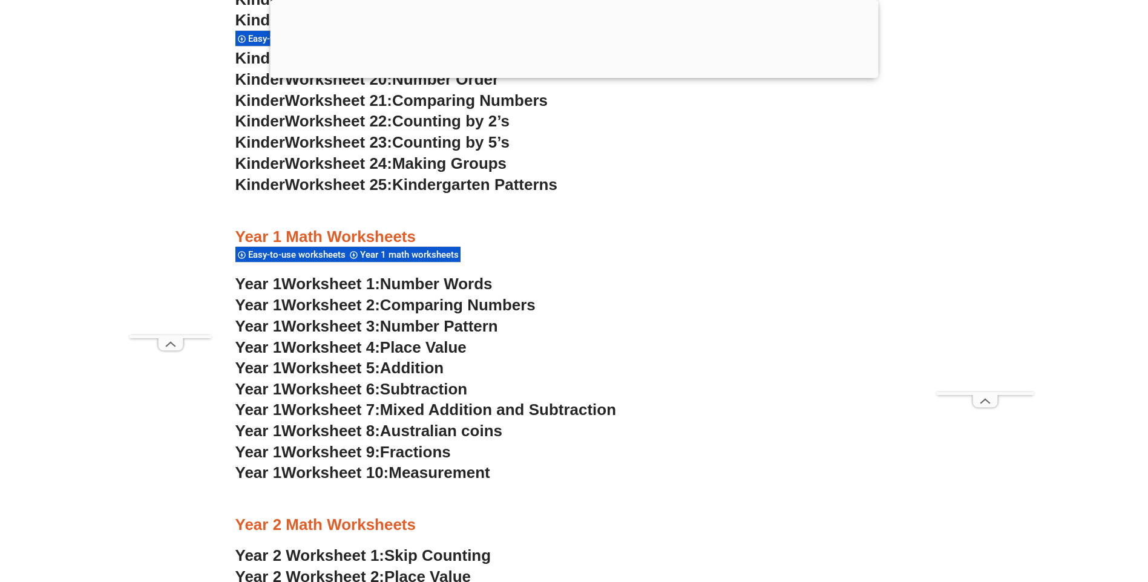
scroll to position [1150, 0]
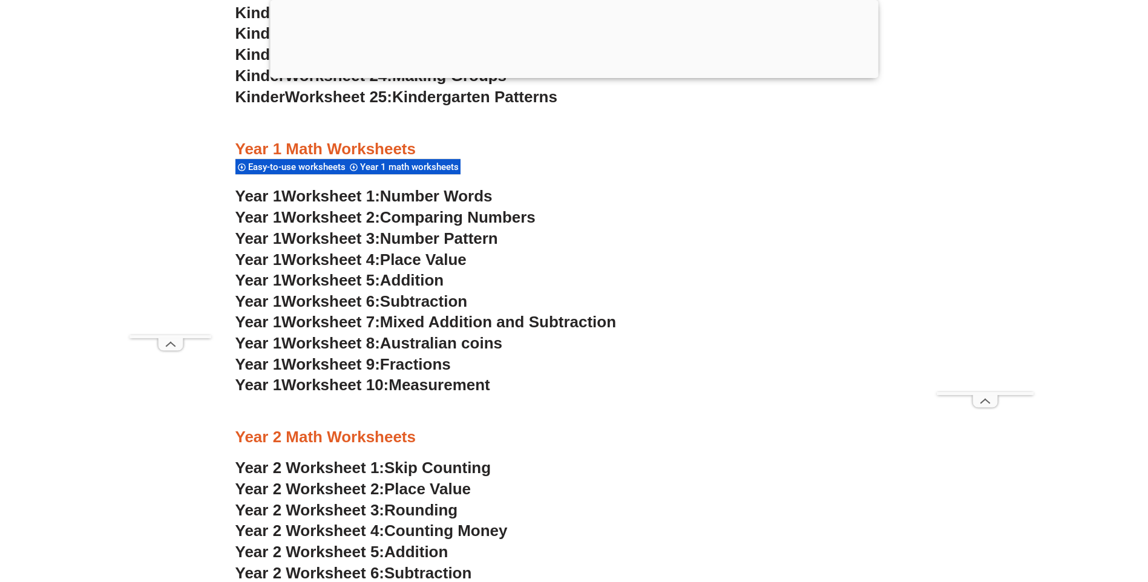
click at [464, 237] on span "Number Pattern" at bounding box center [439, 238] width 118 height 18
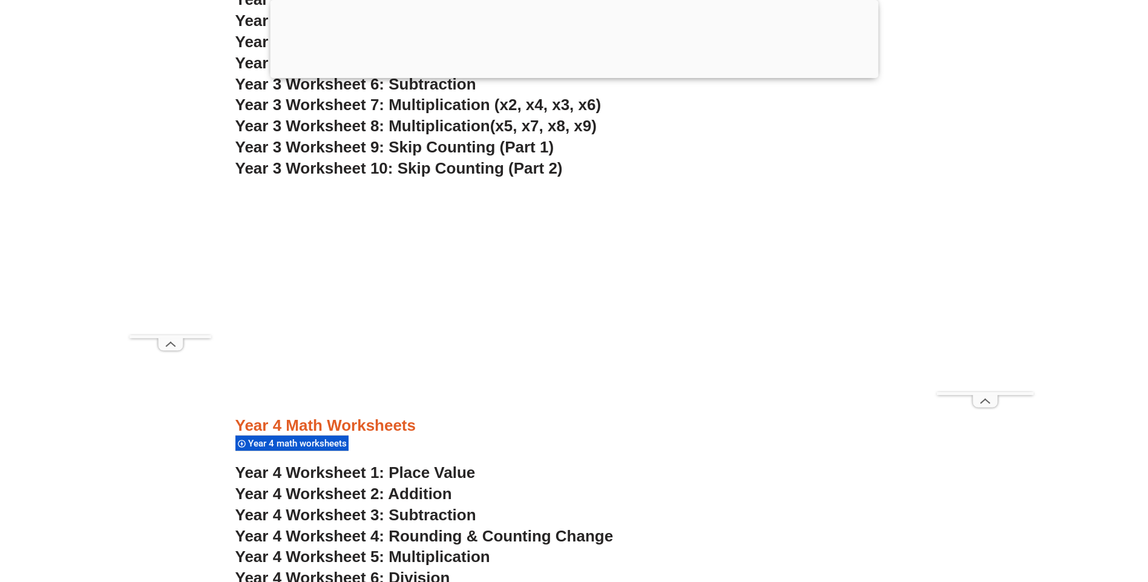
scroll to position [1936, 0]
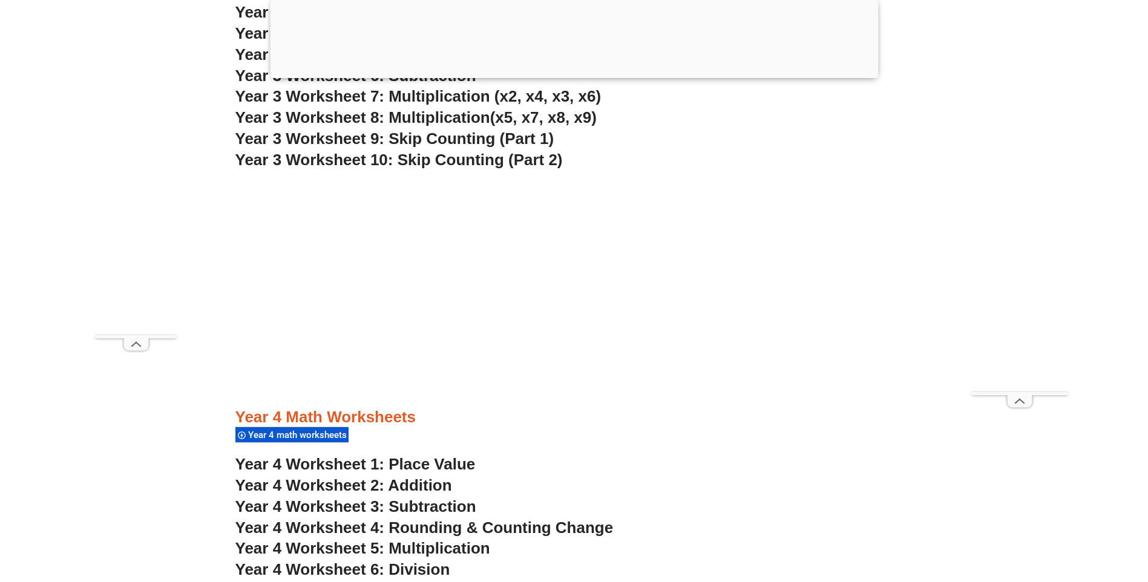
click at [433, 464] on span "Year 4 Worksheet 1: Place Value" at bounding box center [355, 464] width 240 height 18
click at [454, 529] on span "Year 4 Worksheet 4: Rounding & Counting Change" at bounding box center [424, 528] width 378 height 18
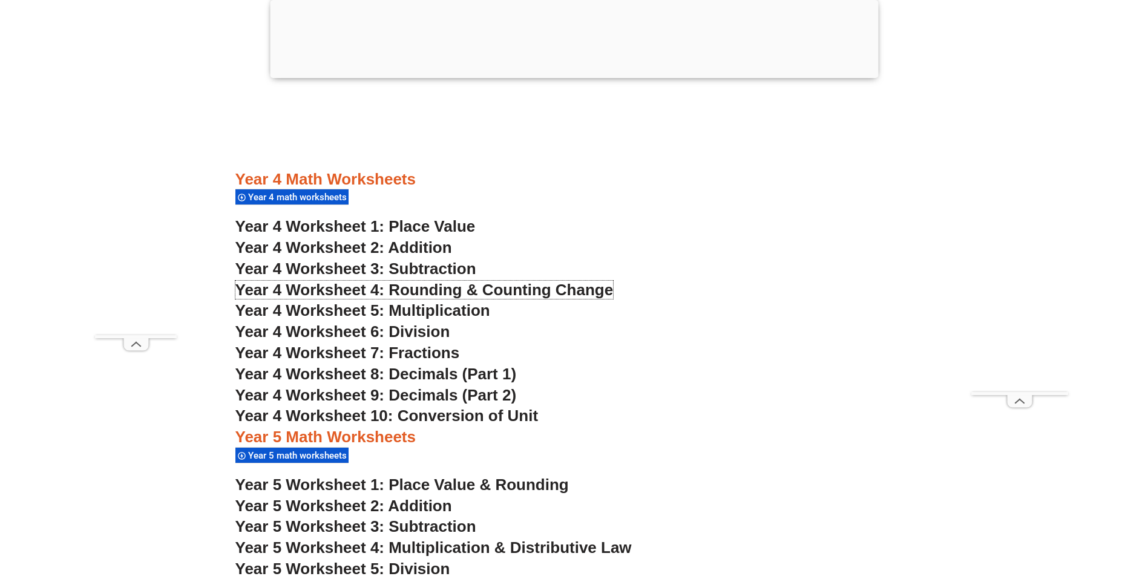
scroll to position [2178, 0]
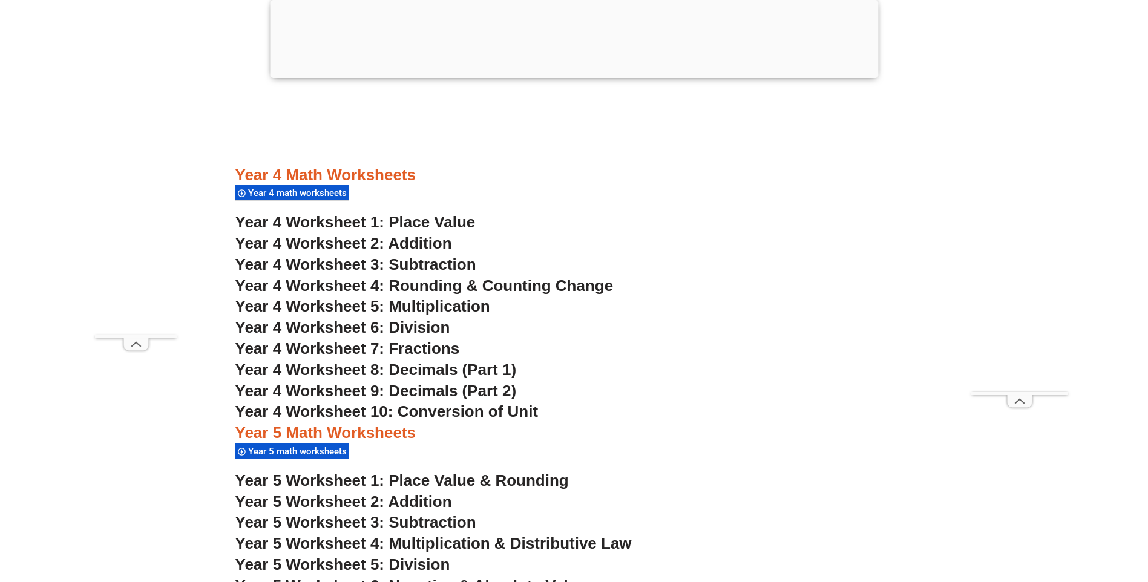
click at [427, 370] on span "Year 4 Worksheet 8: Decimals (Part 1)" at bounding box center [375, 370] width 281 height 18
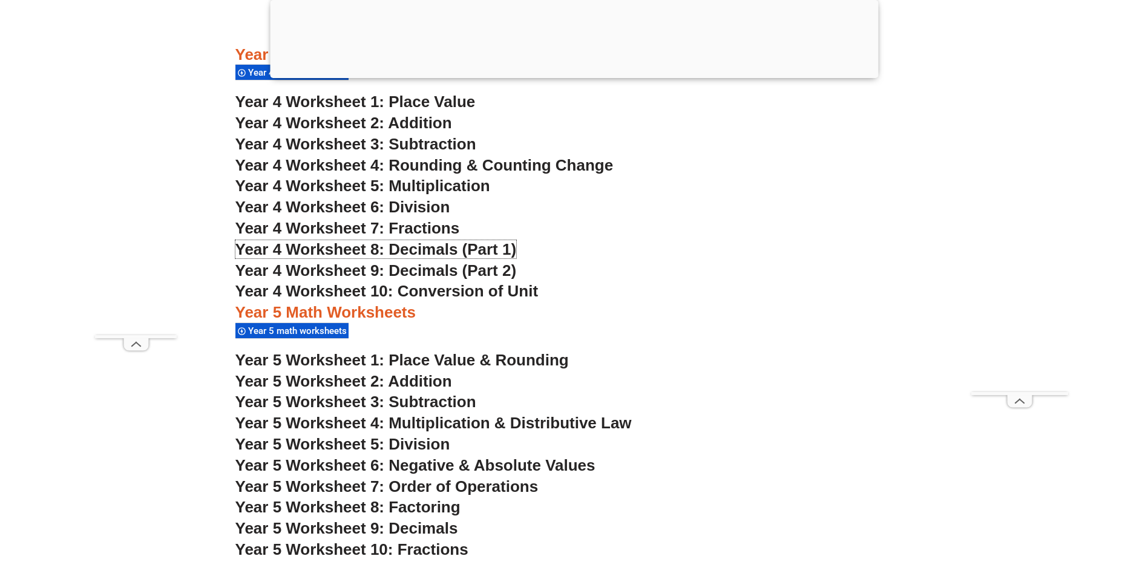
scroll to position [2299, 0]
click at [485, 464] on span "Year 5 Worksheet 6: Negative & Absolute Values" at bounding box center [415, 465] width 360 height 18
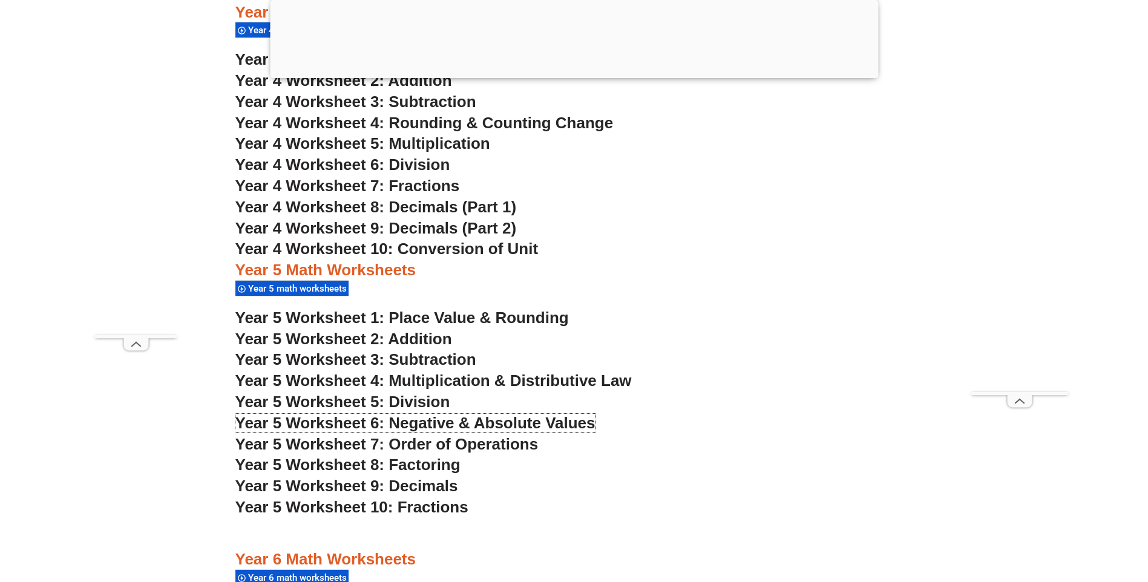
scroll to position [2239, 0]
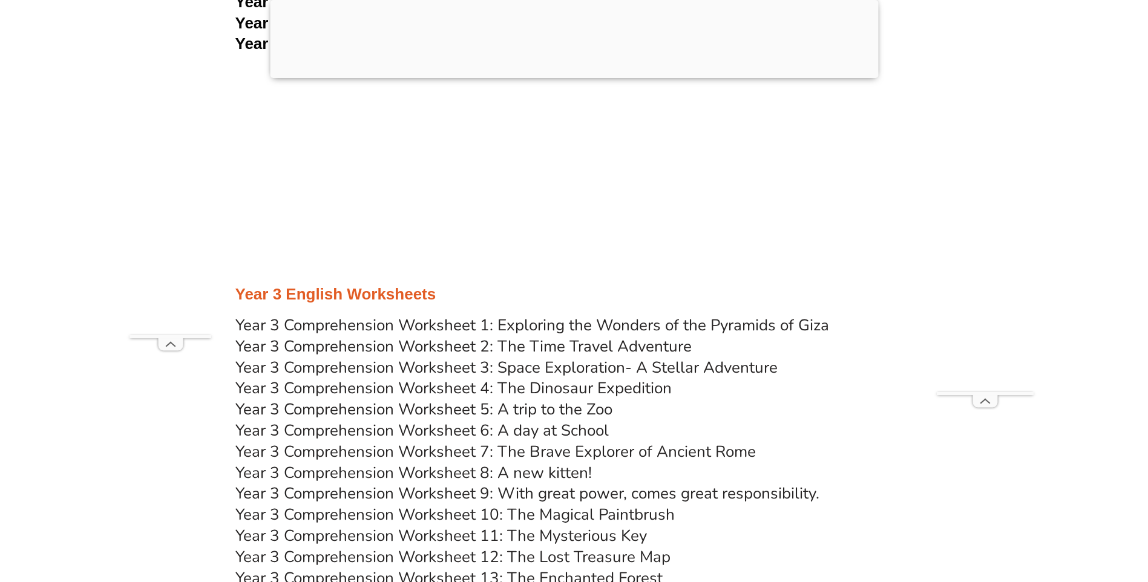
scroll to position [3752, 0]
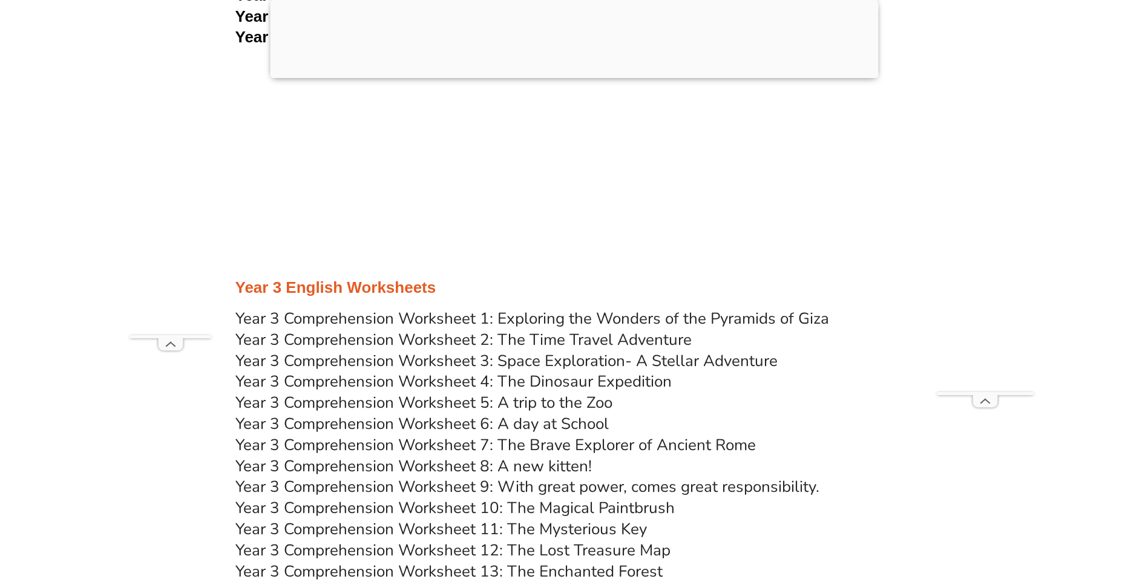
click at [555, 316] on link "Year 3 Comprehension Worksheet 1: Exploring the Wonders of the Pyramids of Giza" at bounding box center [532, 318] width 594 height 21
click at [499, 336] on link "Year 3 Comprehension Worksheet 2: The Time Travel Adventure" at bounding box center [463, 339] width 456 height 21
click at [571, 401] on link "Year 3 Comprehension Worksheet 5: A trip to the Zoo" at bounding box center [423, 402] width 377 height 21
click at [522, 423] on link "Year 3 Comprehension Worksheet 6: A day at School" at bounding box center [421, 423] width 373 height 21
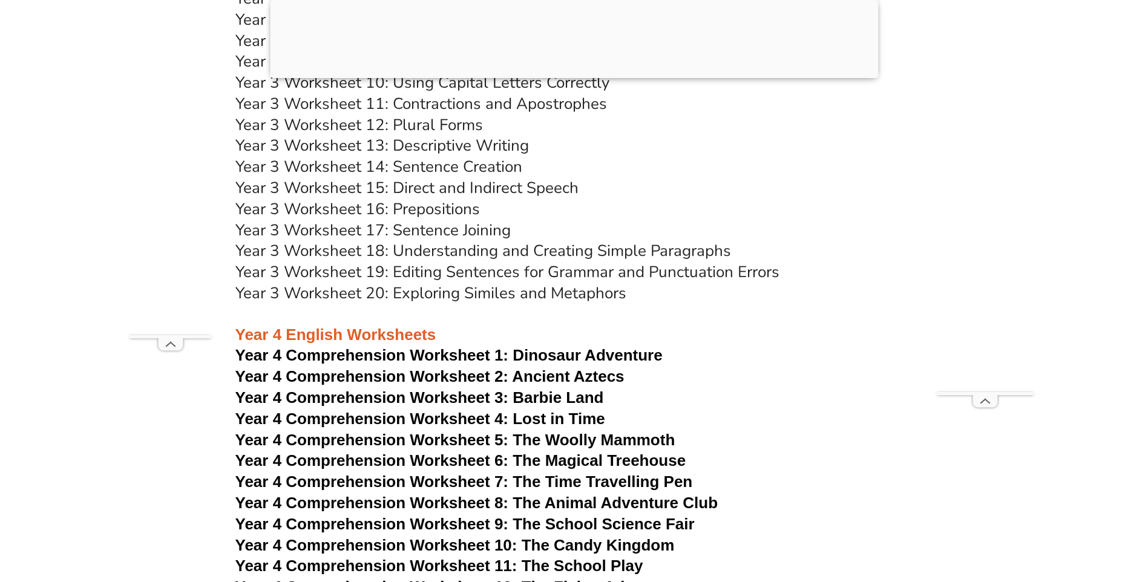
scroll to position [4599, 0]
click at [563, 415] on span "Year 4 Comprehension Worksheet 4: Lost in Time" at bounding box center [420, 418] width 370 height 18
click at [436, 293] on link "Year 3 Worksheet 20: Exploring Similes and Metaphors" at bounding box center [430, 292] width 391 height 21
